Goal: Task Accomplishment & Management: Use online tool/utility

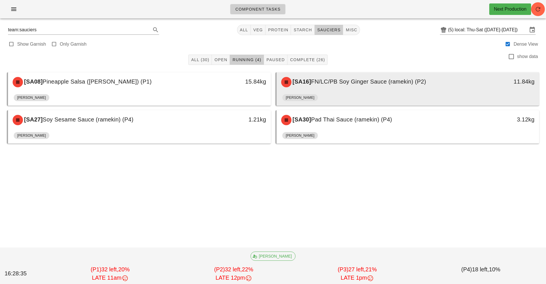
click at [346, 84] on span "FN/LC/PB Soy Ginger Sauce (ramekin) (P2)" at bounding box center [368, 81] width 115 height 6
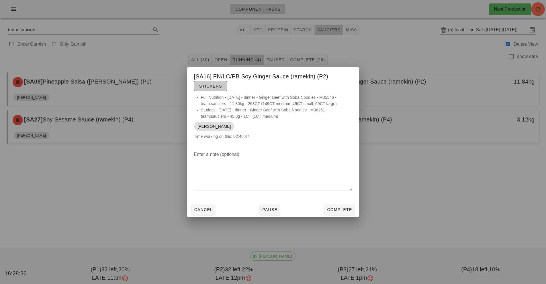
click at [218, 86] on span "Stickers" at bounding box center [210, 86] width 23 height 5
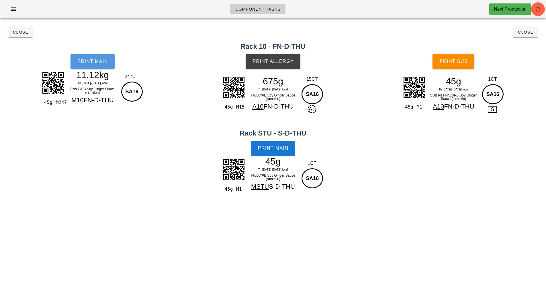
click at [110, 68] on button "Print Main" at bounding box center [93, 61] width 44 height 15
click at [286, 58] on button "Print Allergy" at bounding box center [273, 61] width 55 height 15
click at [288, 149] on span "Print Main" at bounding box center [273, 147] width 31 height 5
click at [457, 63] on span "Print Sub" at bounding box center [454, 61] width 28 height 5
click at [529, 33] on span "Close" at bounding box center [526, 32] width 16 height 5
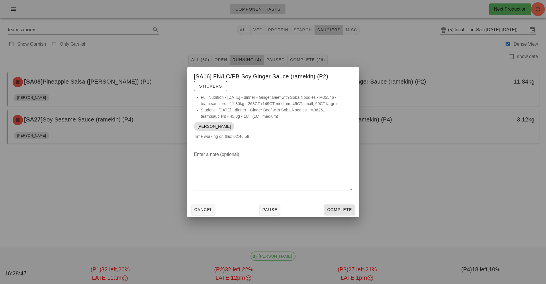
click at [334, 205] on button "Complete" at bounding box center [340, 209] width 30 height 10
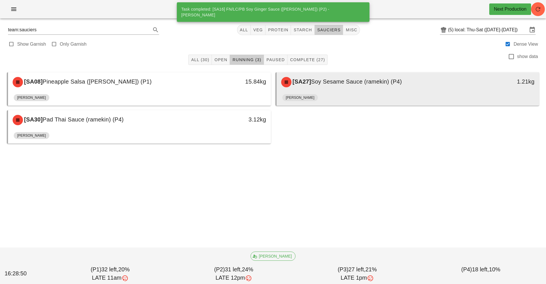
click at [337, 79] on span "Soy Sesame Sauce (ramekin) (P4)" at bounding box center [356, 81] width 91 height 6
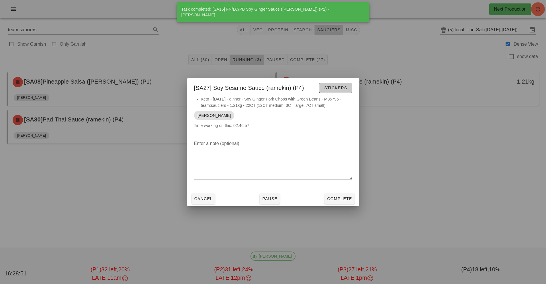
click at [352, 87] on button "Stickers" at bounding box center [335, 88] width 33 height 10
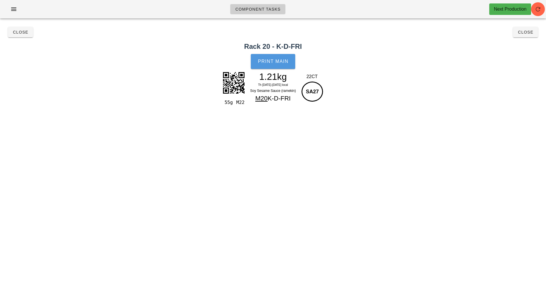
click at [271, 59] on span "Print Main" at bounding box center [273, 61] width 31 height 5
click at [530, 35] on button "Close" at bounding box center [525, 32] width 25 height 10
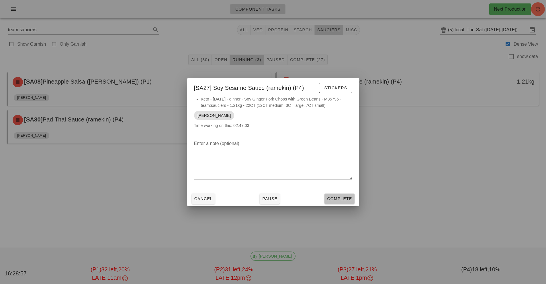
click at [338, 202] on button "Complete" at bounding box center [340, 198] width 30 height 10
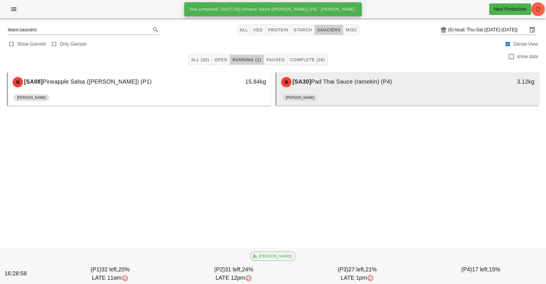
click at [341, 93] on div "[PERSON_NAME]" at bounding box center [409, 99] width 252 height 14
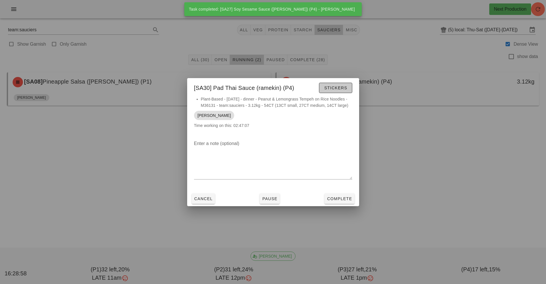
click at [341, 91] on button "Stickers" at bounding box center [335, 88] width 33 height 10
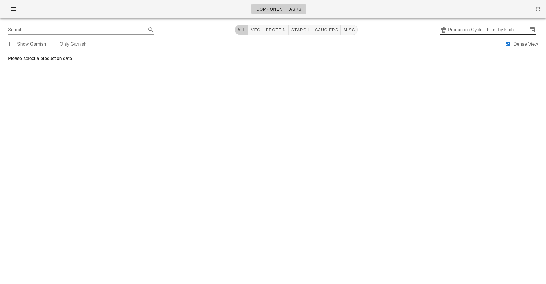
click at [460, 30] on input "Production Cycle - Filter by kitchen production schedules" at bounding box center [488, 29] width 80 height 9
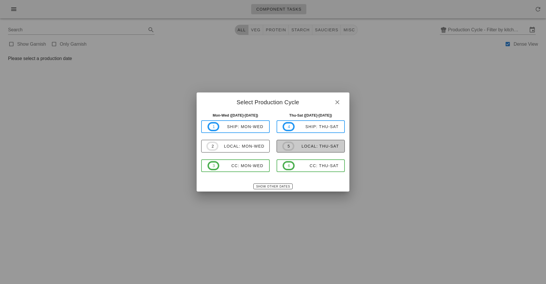
click at [302, 147] on div "local: Thu-Sat" at bounding box center [317, 146] width 45 height 5
type input "local: Thu-Sat ([DATE]-[DATE])"
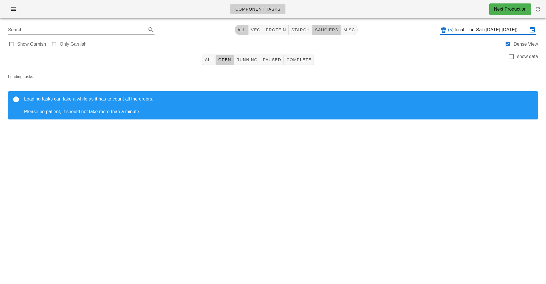
click at [331, 30] on span "sauciers" at bounding box center [327, 30] width 24 height 5
type input "team:sauciers"
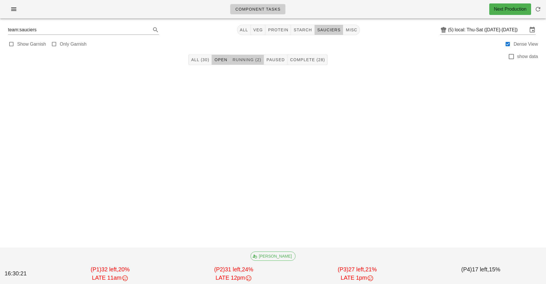
click at [250, 60] on span "Running (2)" at bounding box center [246, 59] width 29 height 5
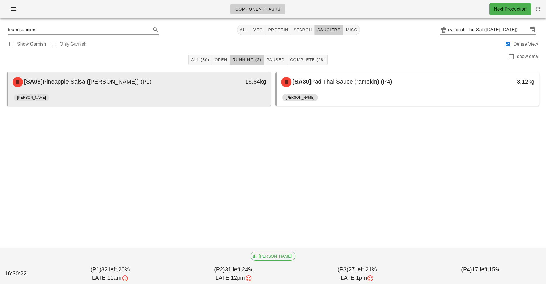
click at [132, 86] on div "[SA08] Pineapple Salsa (ramekin) (P1)" at bounding box center [106, 81] width 195 height 17
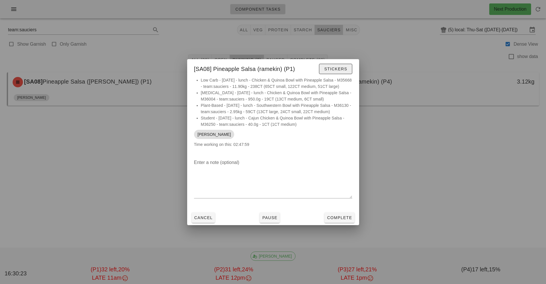
click at [332, 67] on span "Stickers" at bounding box center [335, 69] width 23 height 5
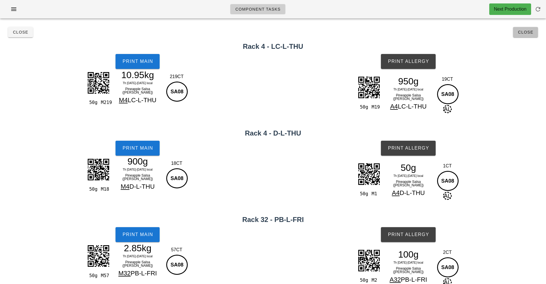
click at [525, 28] on button "Close" at bounding box center [525, 32] width 25 height 10
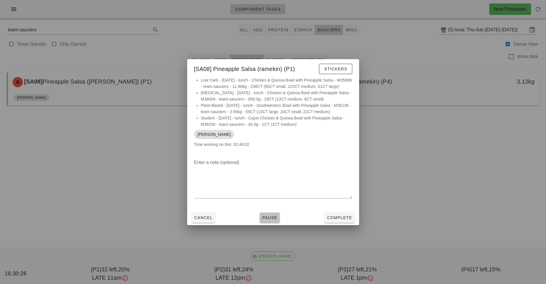
click at [279, 223] on button "Pause" at bounding box center [270, 217] width 20 height 10
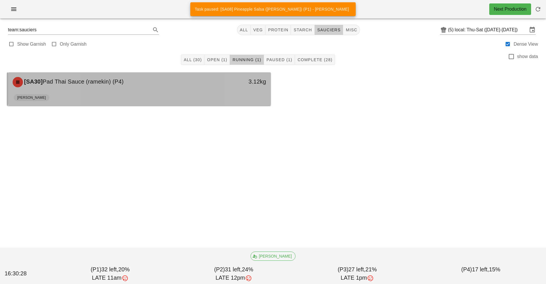
click at [215, 97] on div "[PERSON_NAME]" at bounding box center [140, 99] width 252 height 14
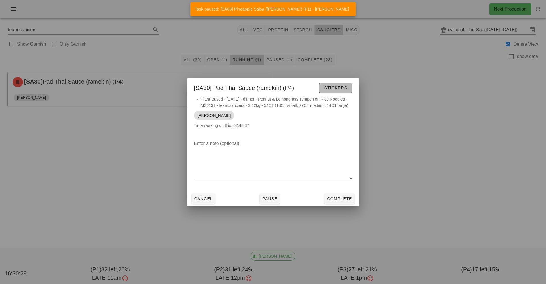
click at [341, 88] on span "Stickers" at bounding box center [335, 87] width 23 height 5
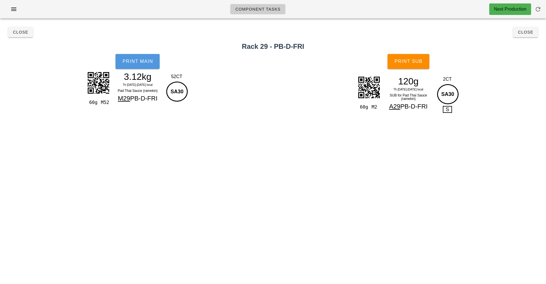
click at [133, 62] on span "Print Main" at bounding box center [137, 61] width 31 height 5
click at [402, 67] on button "Print Sub" at bounding box center [409, 61] width 42 height 15
click at [534, 35] on button "Close" at bounding box center [525, 32] width 25 height 10
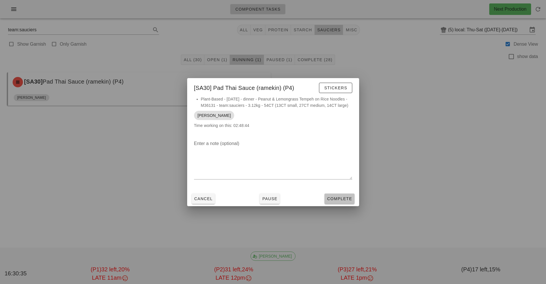
click at [344, 195] on button "Complete" at bounding box center [340, 198] width 30 height 10
